Goal: Navigation & Orientation: Find specific page/section

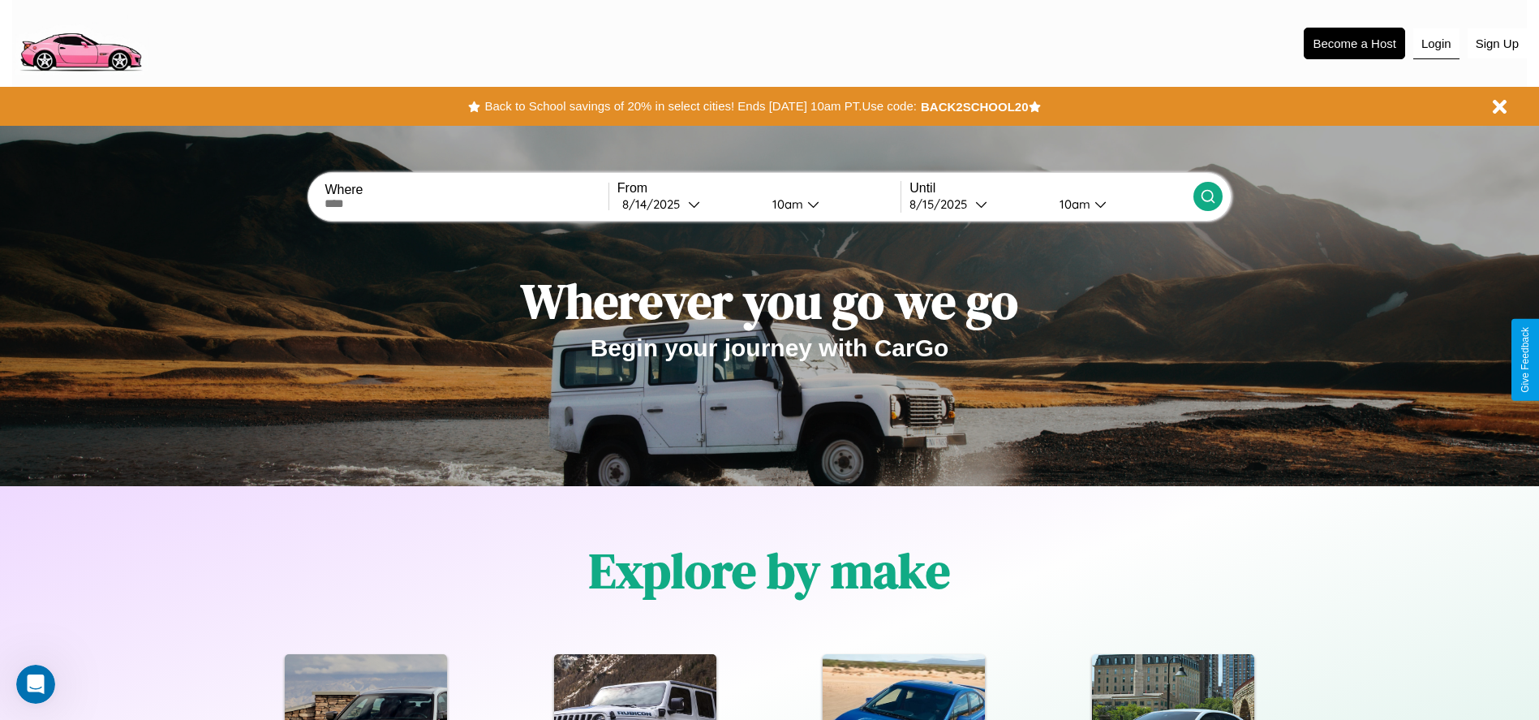
click at [1436, 43] on button "Login" at bounding box center [1436, 43] width 46 height 31
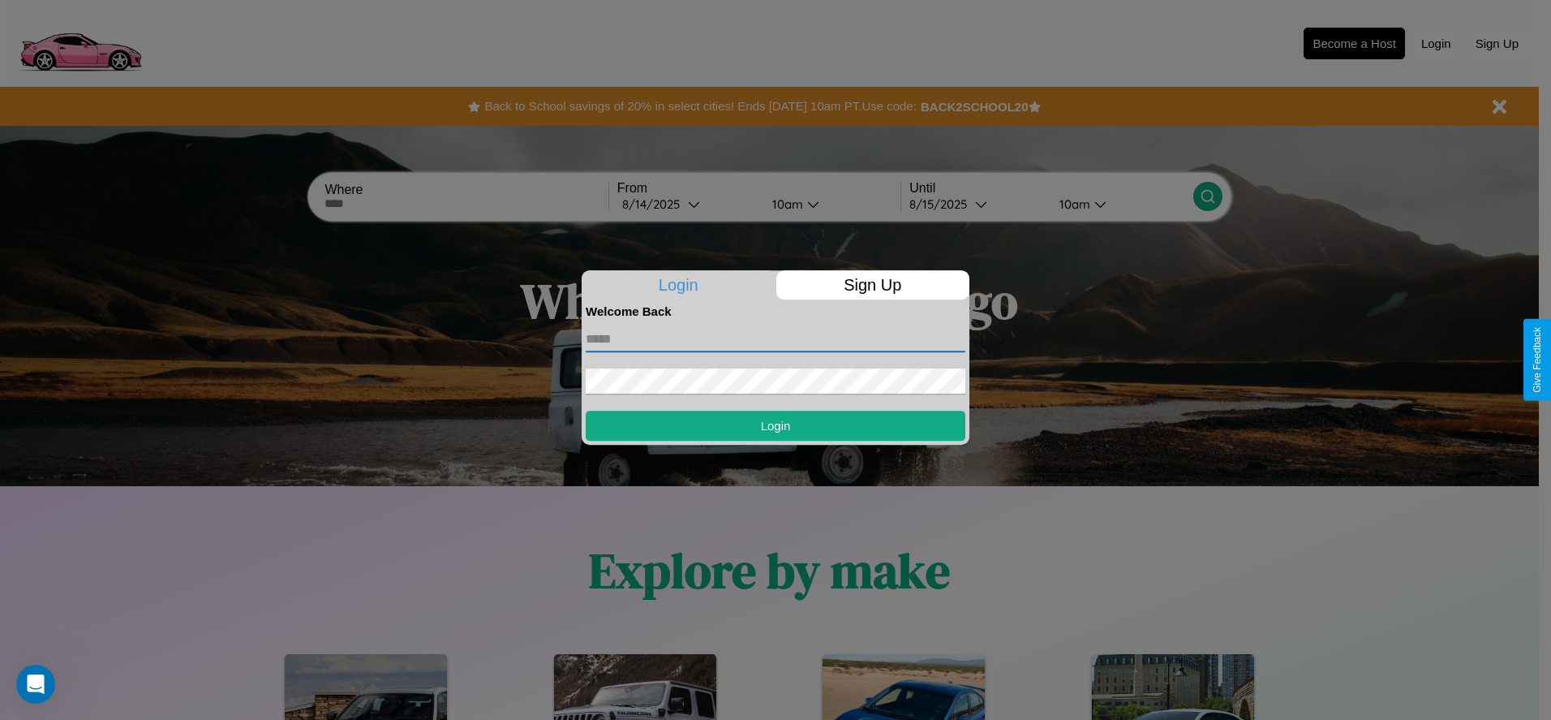
click at [776, 338] on input "text" at bounding box center [776, 339] width 380 height 26
type input "**********"
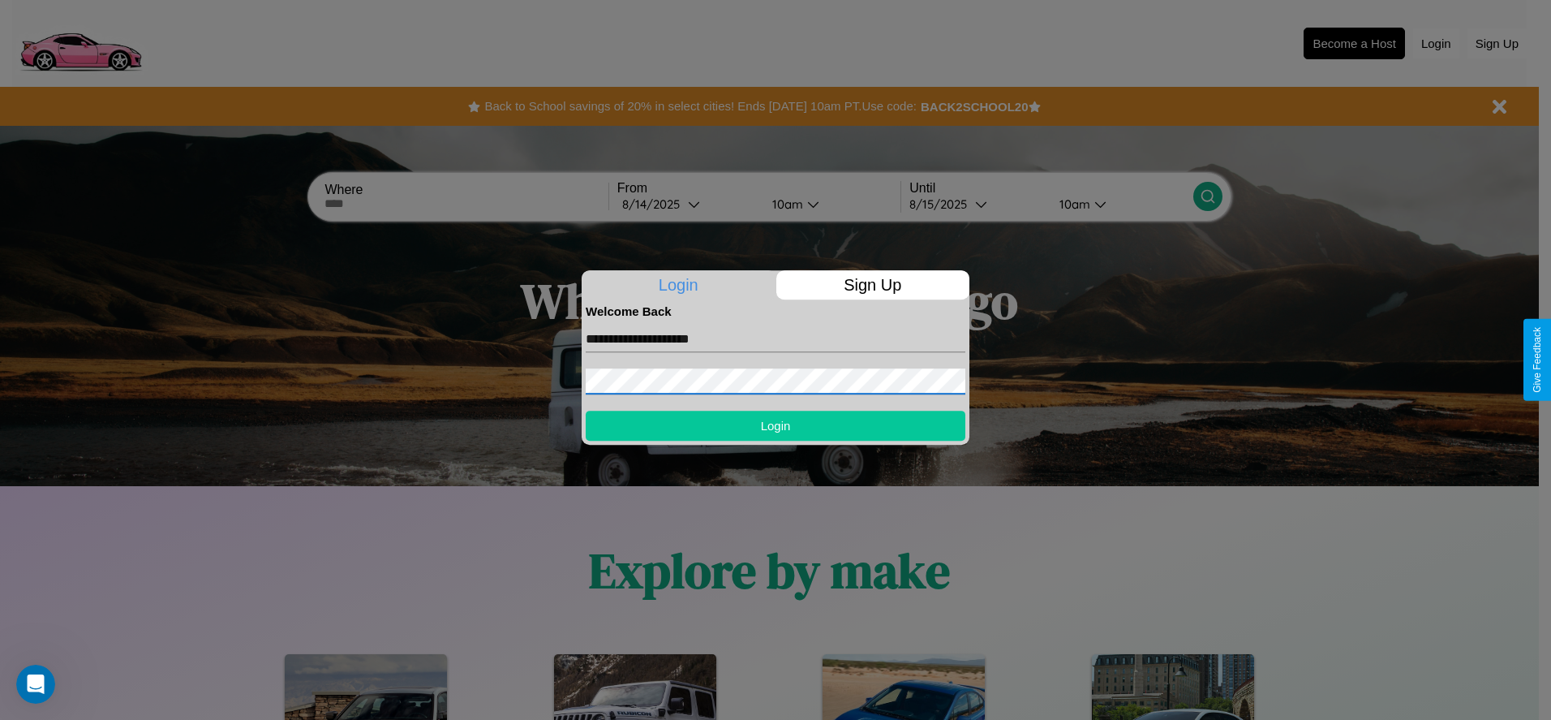
click at [776, 425] on button "Login" at bounding box center [776, 426] width 380 height 30
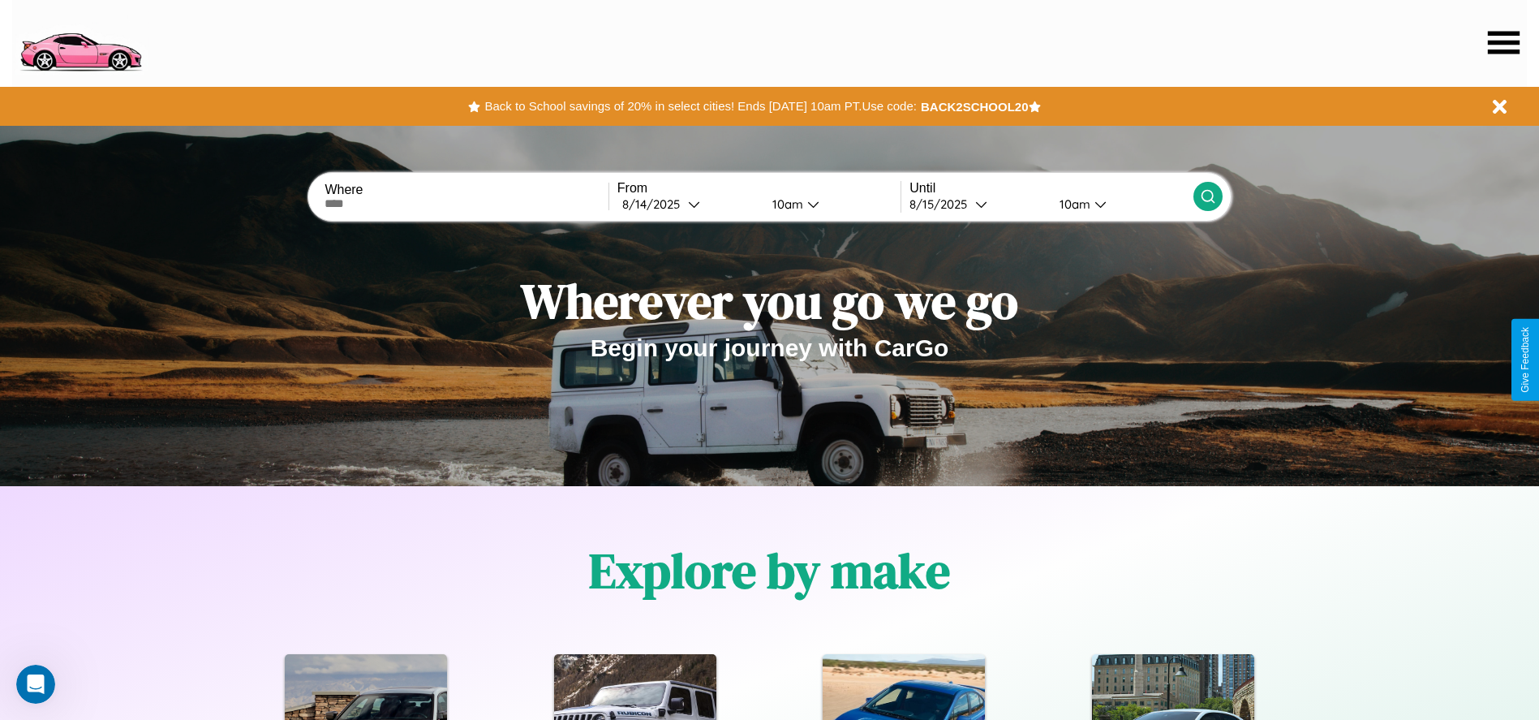
click at [1503, 42] on icon at bounding box center [1504, 42] width 32 height 23
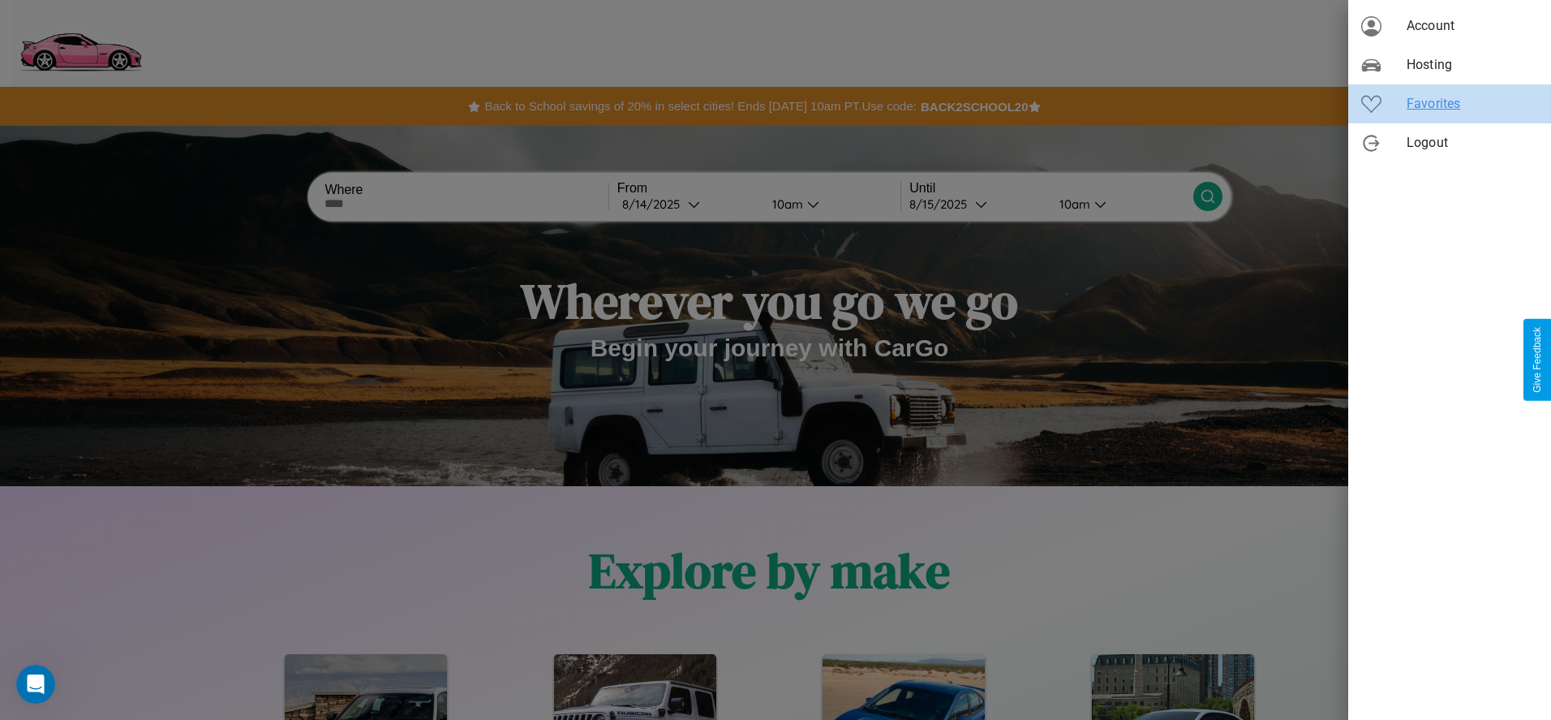
click at [1450, 104] on span "Favorites" at bounding box center [1472, 103] width 131 height 19
